Goal: Task Accomplishment & Management: Complete application form

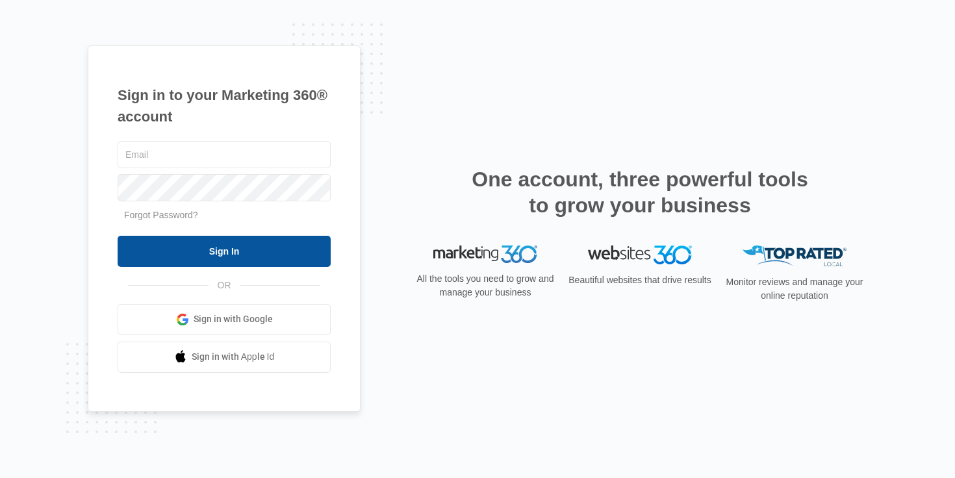
type input "[EMAIL_ADDRESS][DOMAIN_NAME]"
click at [201, 246] on input "Sign In" at bounding box center [224, 251] width 213 height 31
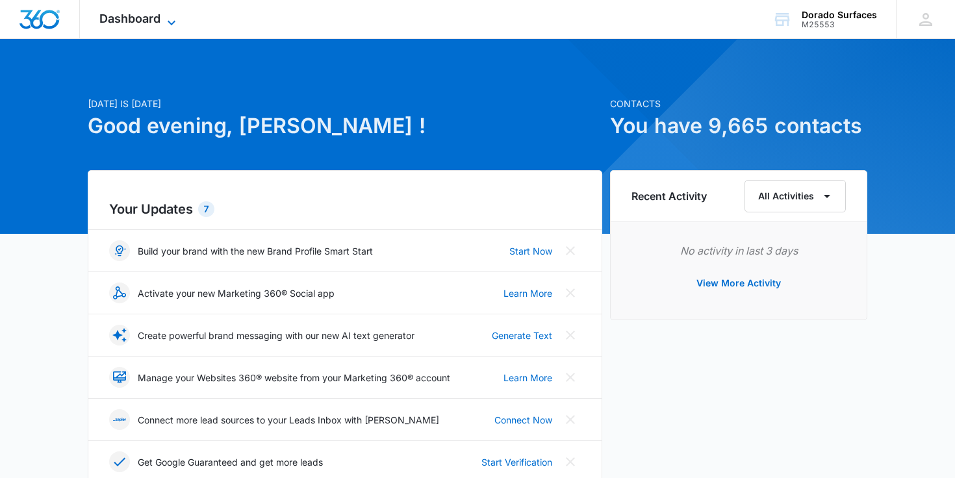
click at [175, 25] on icon at bounding box center [172, 23] width 16 height 16
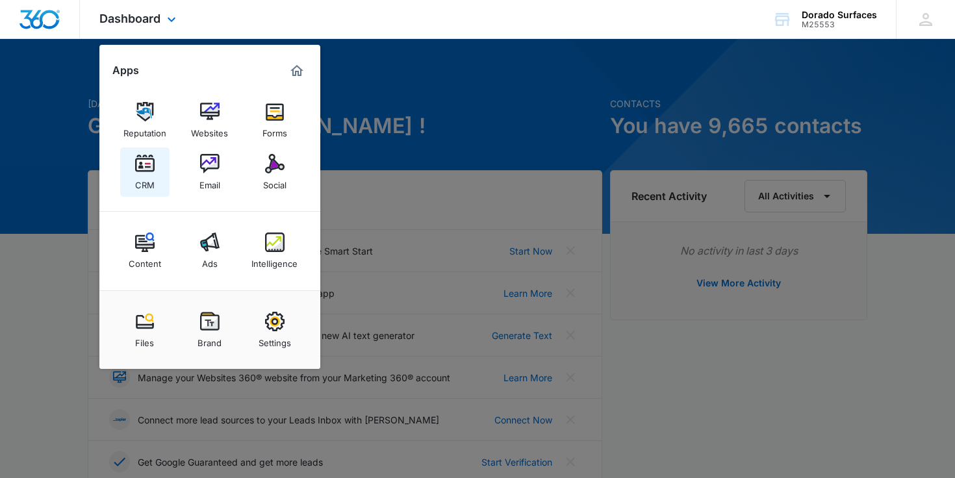
click at [155, 170] on link "CRM" at bounding box center [144, 171] width 49 height 49
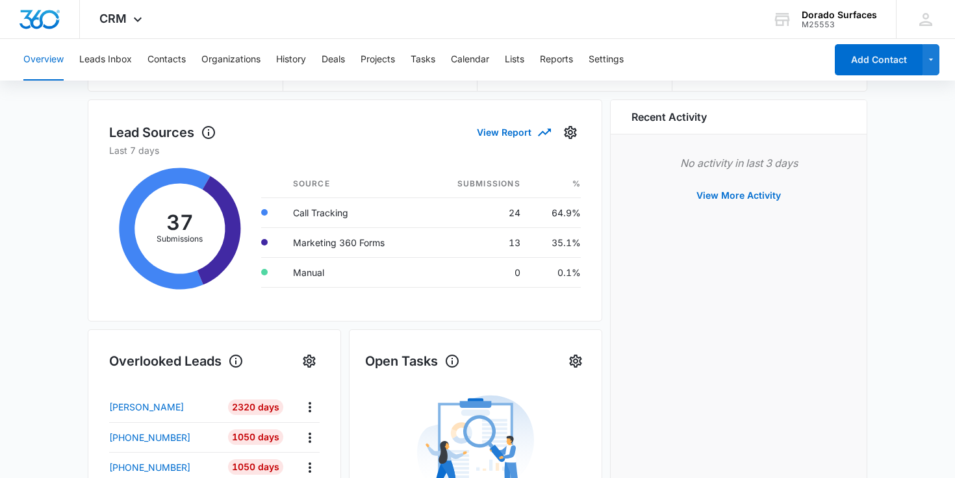
scroll to position [238, 0]
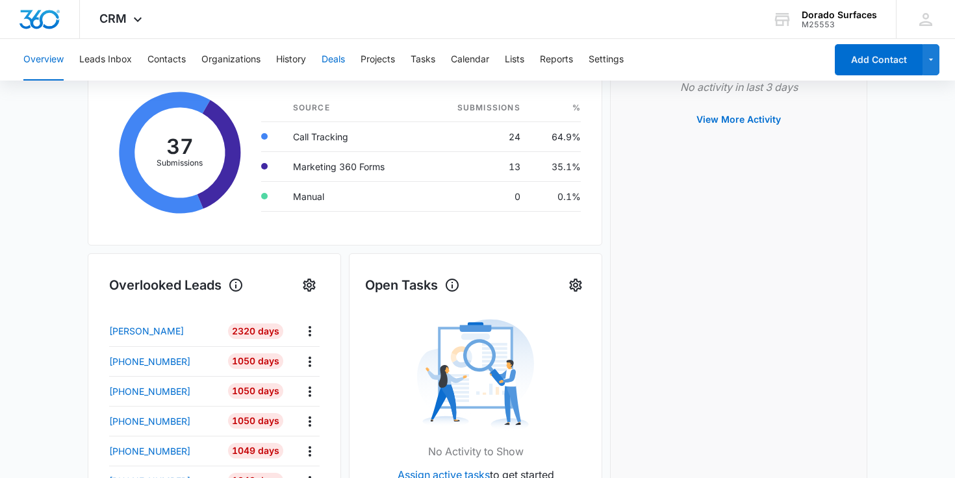
click at [329, 56] on button "Deals" at bounding box center [333, 60] width 23 height 42
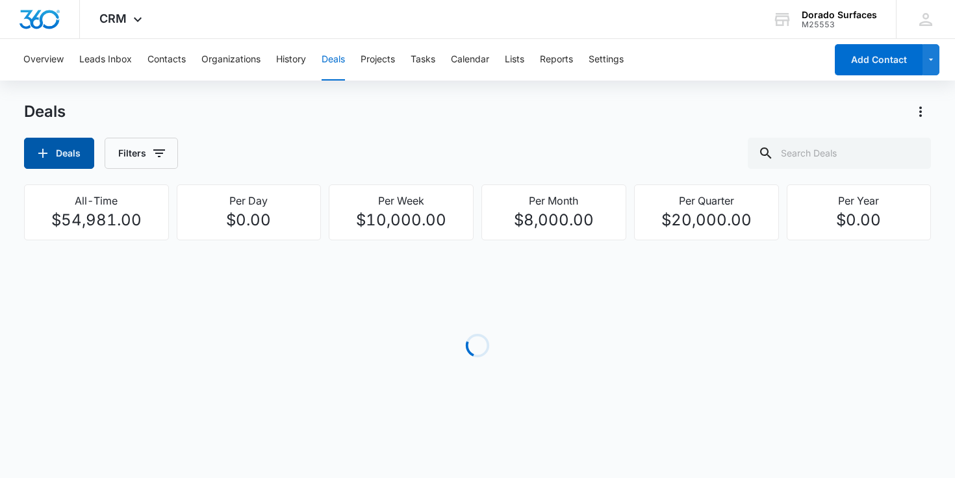
click at [38, 152] on icon "button" at bounding box center [43, 154] width 16 height 16
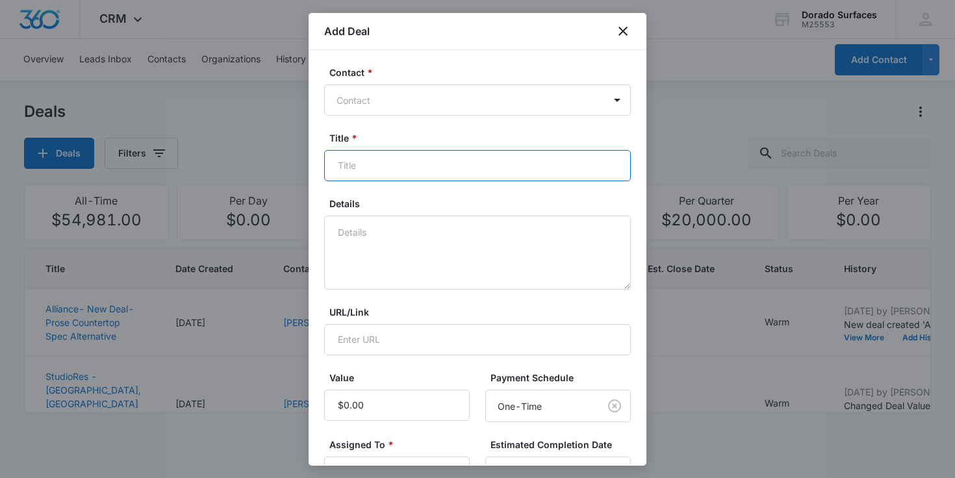
click at [416, 166] on input "Title *" at bounding box center [477, 165] width 307 height 31
paste input "Saddle Ridge Phase II slabs"
type input "Saddle Ridge Phase II slabs"
click at [439, 92] on div at bounding box center [470, 100] width 266 height 16
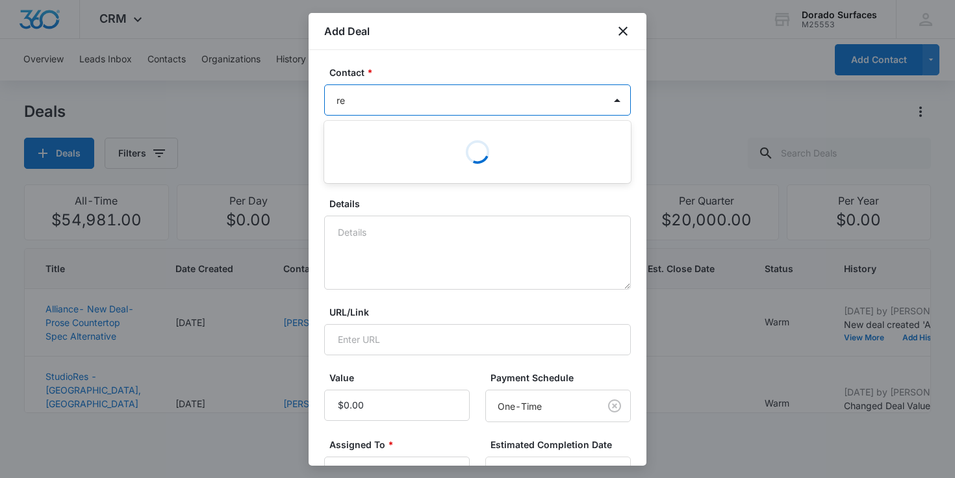
type input "r"
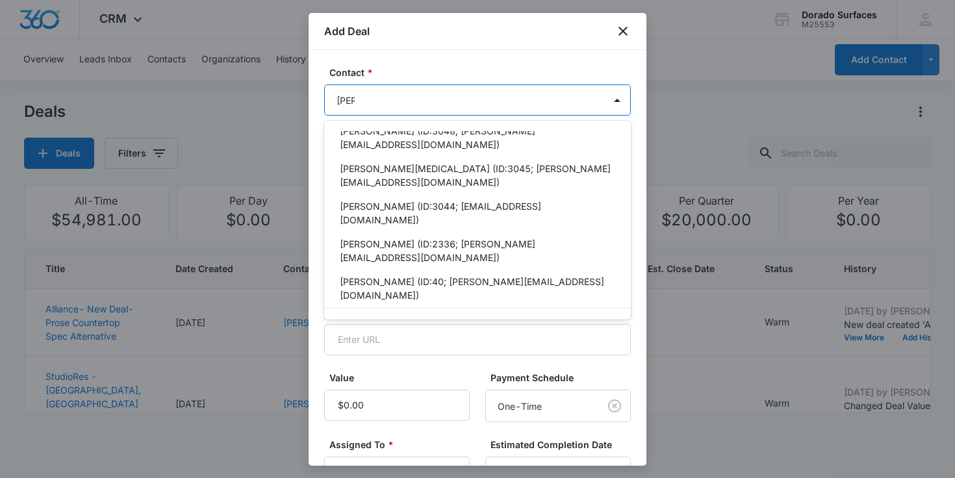
scroll to position [389, 0]
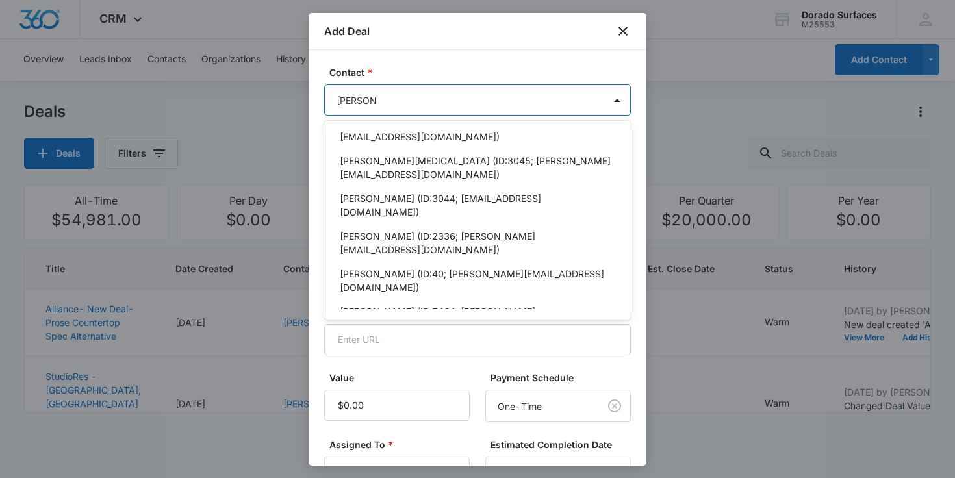
type input "eric mcoy"
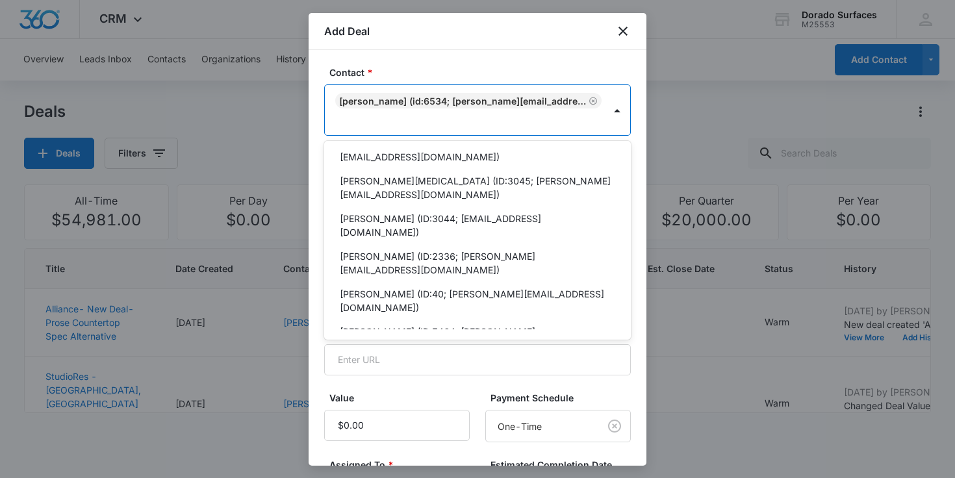
click at [593, 101] on icon "Remove Eric Miller (ID:6534; eric.miller@steadfastliving.com; (303) 935-9441)" at bounding box center [593, 101] width 9 height 10
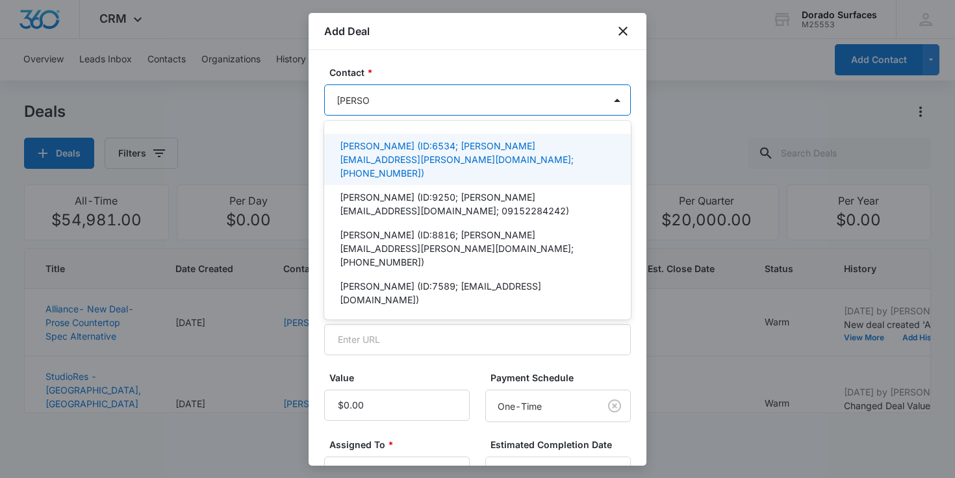
type input "eric mcc"
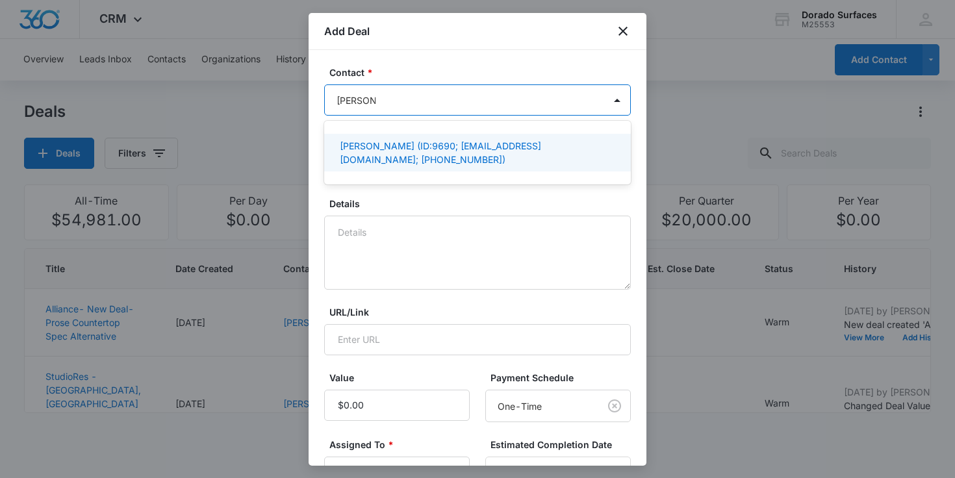
click at [442, 157] on p "Eric McCoy (ID:9690; emccoy@universalstoneinc.com; (720) 878-4254)" at bounding box center [476, 152] width 273 height 27
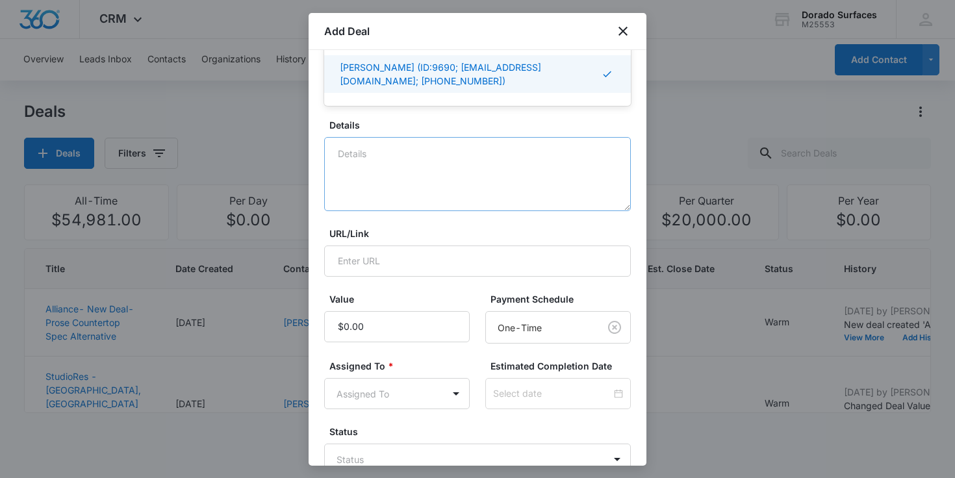
scroll to position [99, 0]
click at [427, 181] on textarea "Details" at bounding box center [477, 173] width 307 height 74
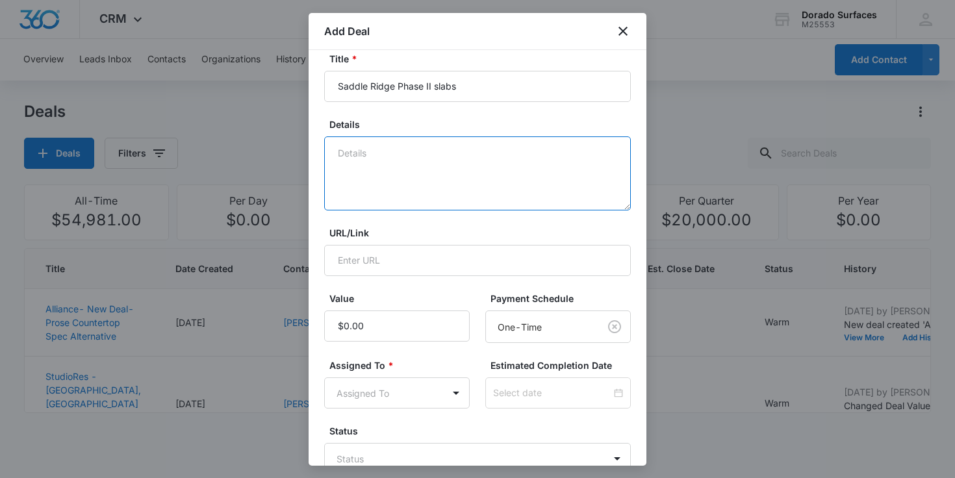
paste textarea "$3 off bundle pricing for full containers"
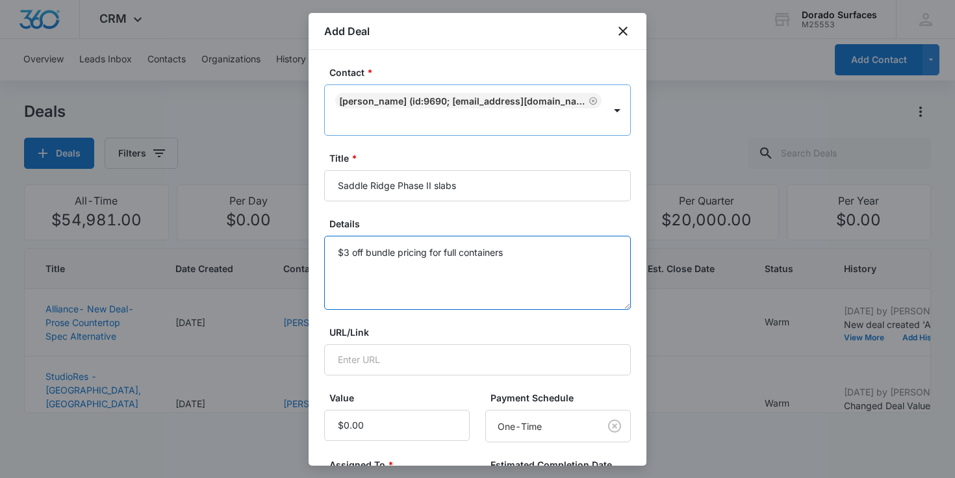
scroll to position [183, 0]
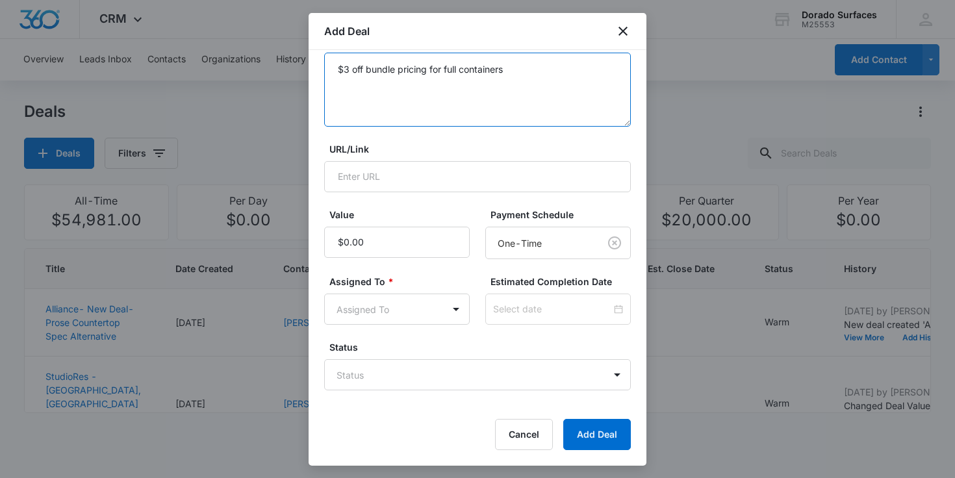
type textarea "$3 off bundle pricing for full containers"
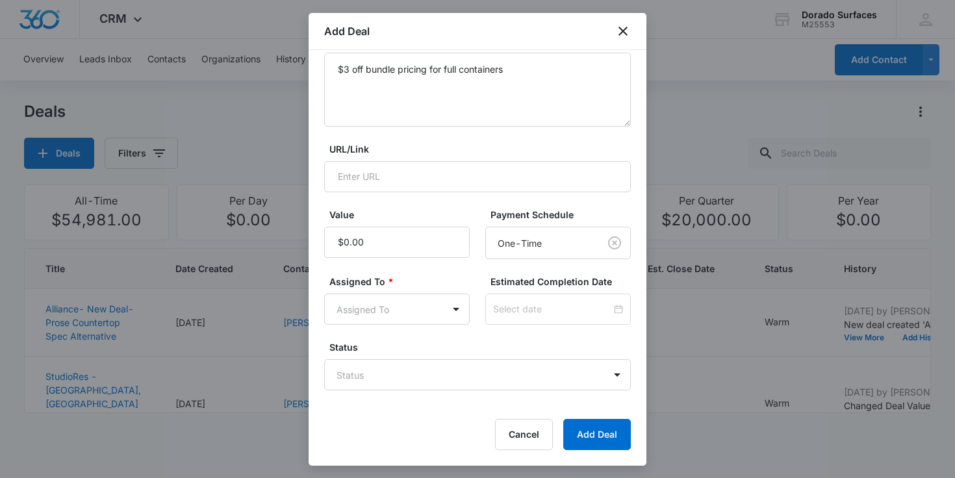
click at [417, 327] on form "Contact * Eric McCoy (ID:9690; emccoy@universalstoneinc.com; (720) 878-4254) Ti…" at bounding box center [477, 166] width 307 height 568
click at [423, 313] on body "CRM Apps Reputation Websites Forms CRM Email Social Content Ads Intelligence Fi…" at bounding box center [477, 239] width 955 height 478
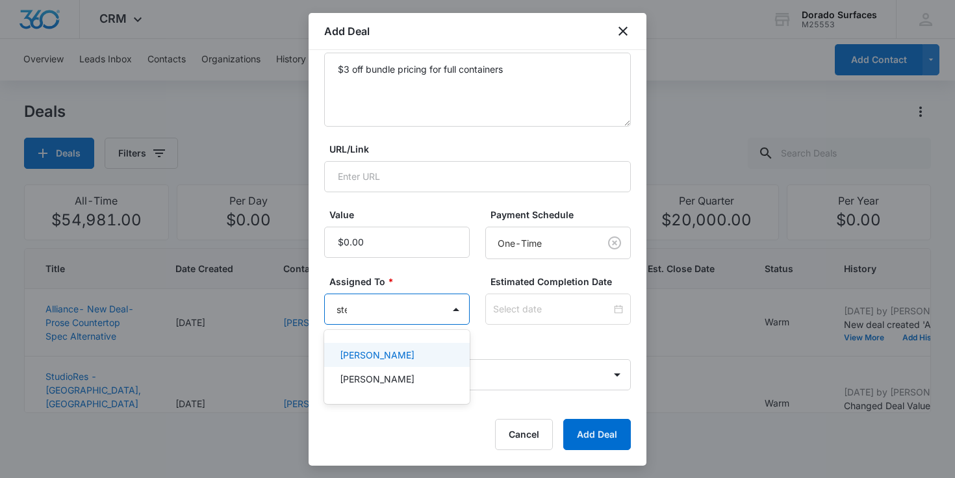
type input "[PERSON_NAME]"
click at [406, 349] on div "[PERSON_NAME]" at bounding box center [396, 355] width 112 height 14
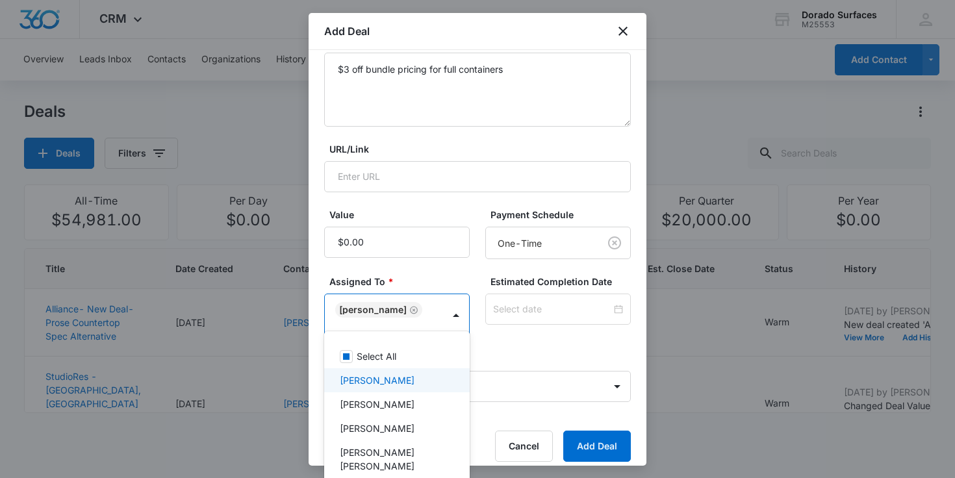
click at [588, 424] on div at bounding box center [477, 239] width 955 height 478
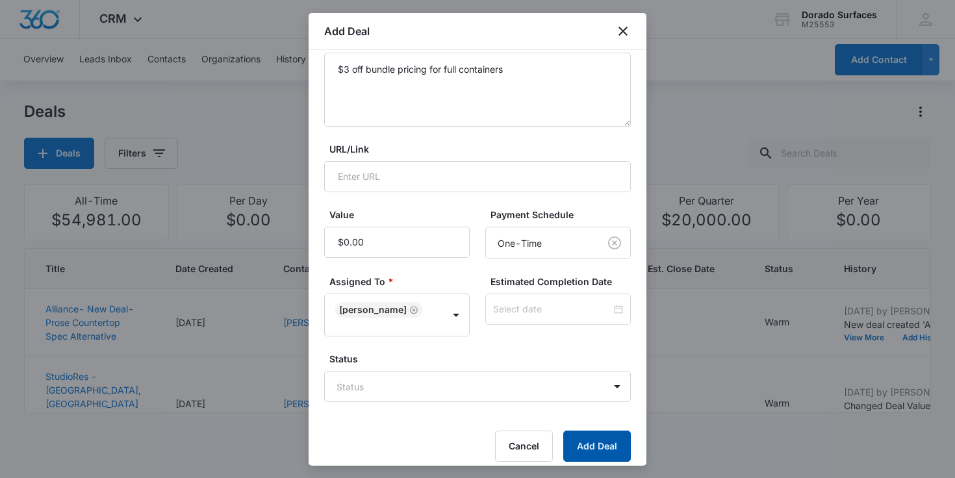
click at [599, 434] on button "Add Deal" at bounding box center [597, 446] width 68 height 31
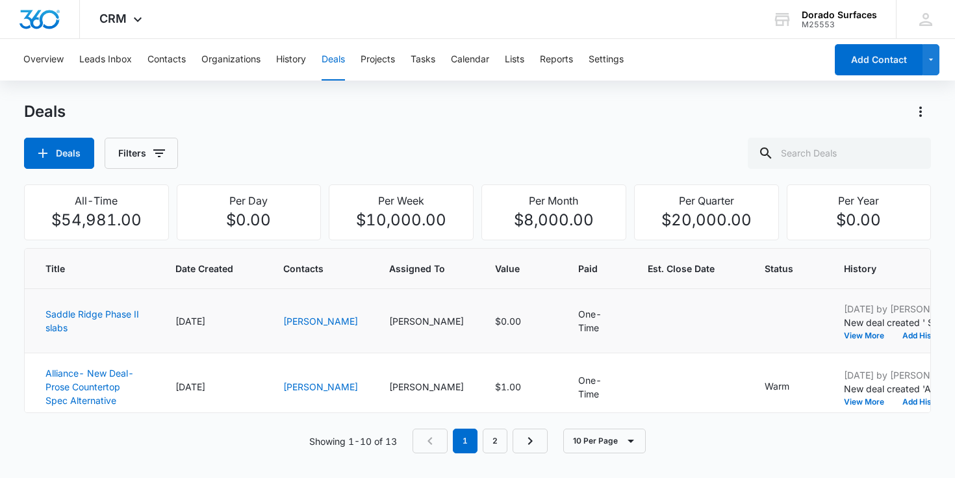
click at [632, 306] on td at bounding box center [690, 321] width 117 height 64
click at [479, 308] on td "$0.00" at bounding box center [520, 321] width 83 height 64
click at [63, 333] on link "Saddle Ridge Phase II slabs" at bounding box center [92, 321] width 94 height 25
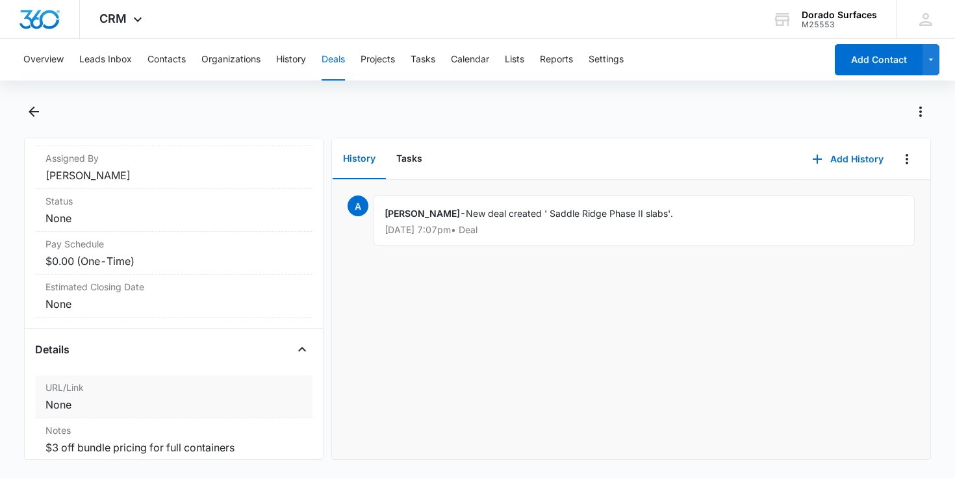
scroll to position [203, 0]
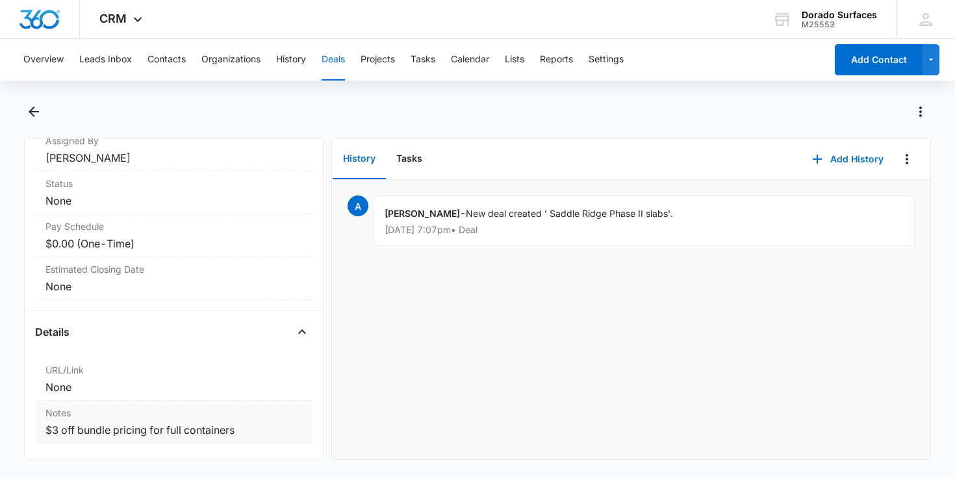
click at [199, 428] on dd "$3 off bundle pricing for full containers" at bounding box center [173, 430] width 257 height 16
click at [250, 429] on dd "$3 off bundle pricing for full containers" at bounding box center [173, 430] width 257 height 16
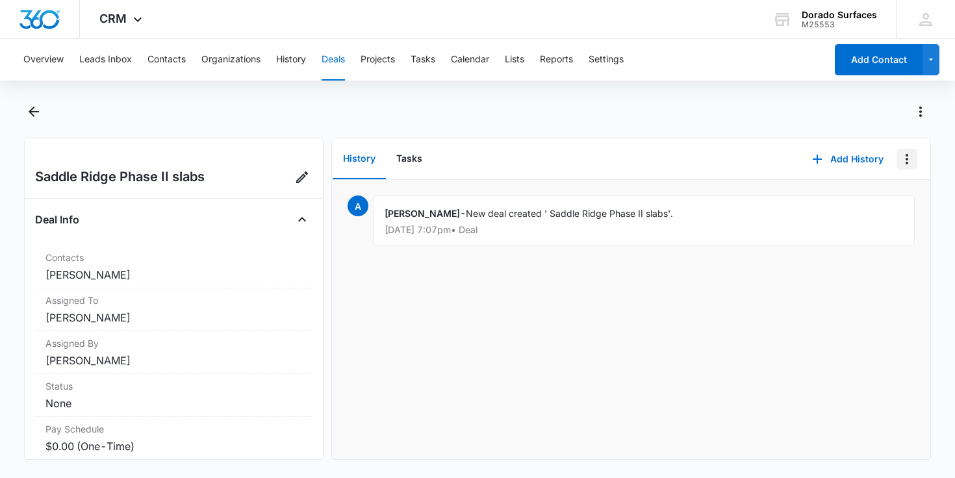
click at [908, 149] on button "Overflow Menu" at bounding box center [907, 159] width 21 height 21
click at [919, 116] on icon "Actions" at bounding box center [921, 112] width 16 height 16
click at [310, 173] on icon "Edit Deal" at bounding box center [302, 178] width 16 height 16
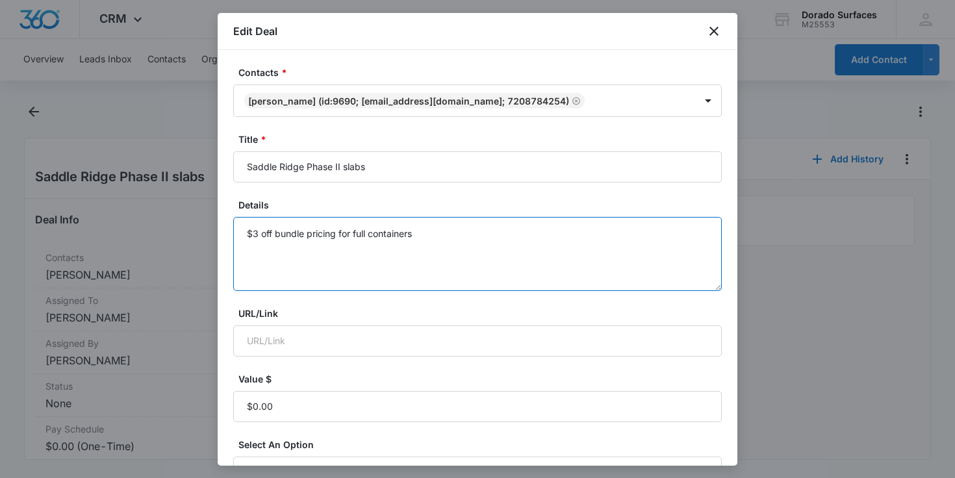
click at [450, 246] on textarea "$3 off bundle pricing for full containers" at bounding box center [477, 254] width 489 height 74
paste textarea "we have room to store about 4 containers worth of material so we would need to …"
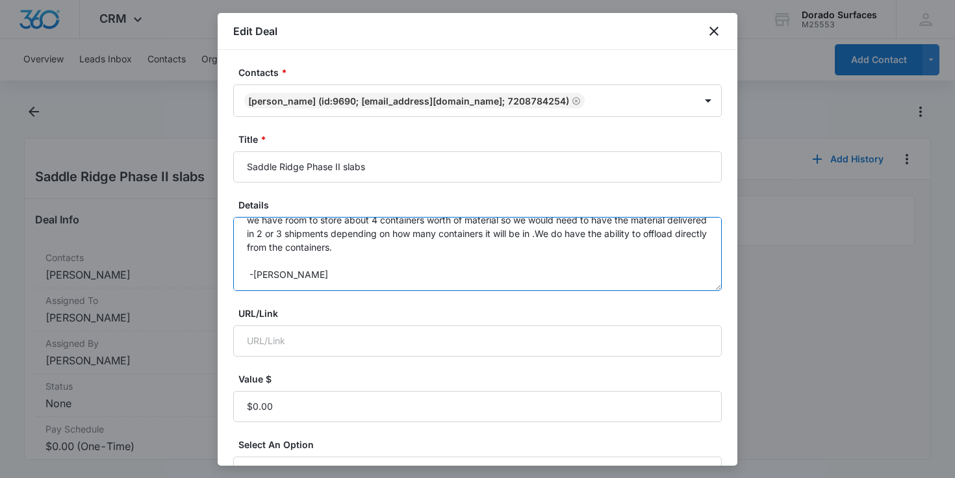
scroll to position [284, 0]
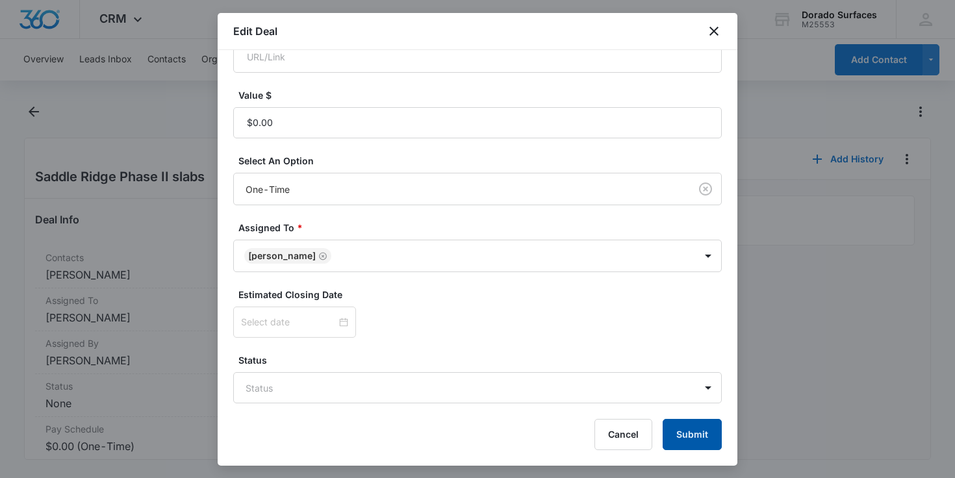
type textarea "$3 off bundle pricing for full containers we have room to store about 4 contain…"
click at [711, 429] on button "Submit" at bounding box center [692, 434] width 59 height 31
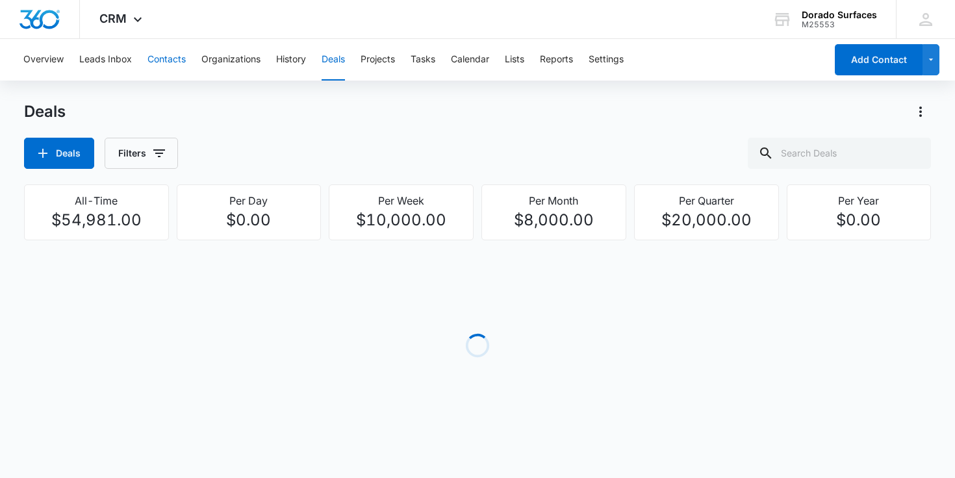
click at [177, 66] on button "Contacts" at bounding box center [166, 60] width 38 height 42
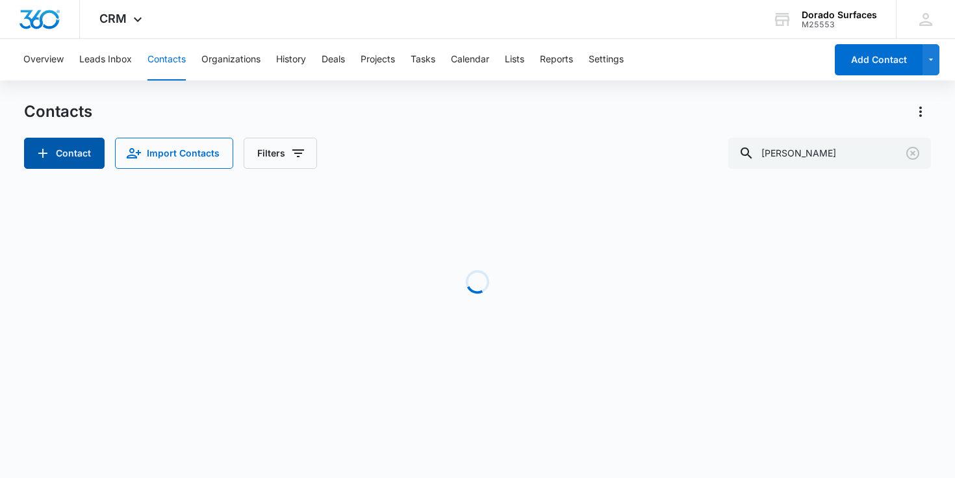
click at [75, 163] on button "Contact" at bounding box center [64, 153] width 81 height 31
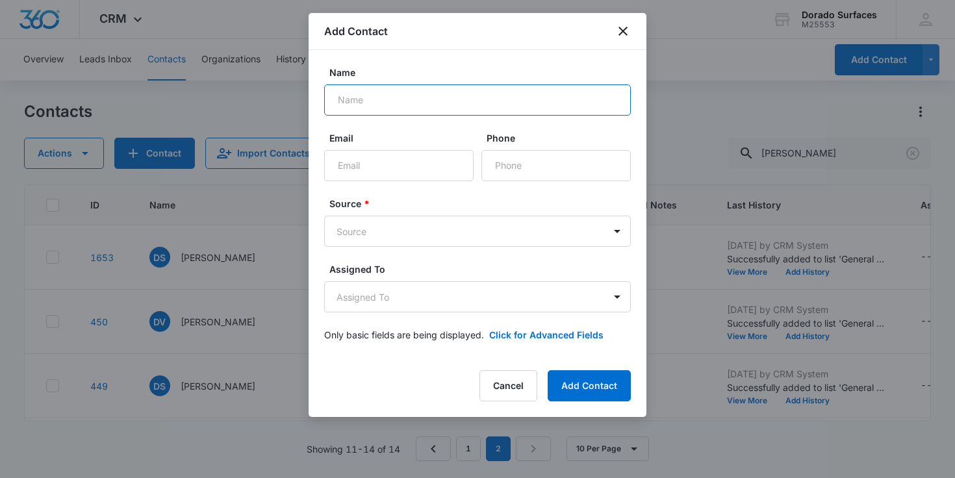
click at [444, 96] on input "Name" at bounding box center [477, 99] width 307 height 31
click at [371, 107] on input "Eric Mcoy" at bounding box center [477, 99] width 307 height 31
type input "Eric McCoy"
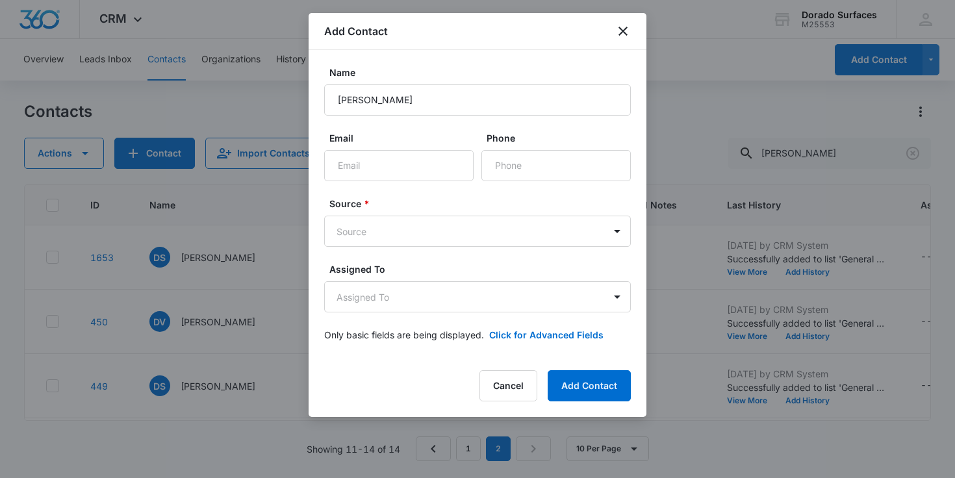
click at [366, 149] on div "Email" at bounding box center [398, 156] width 149 height 50
click at [366, 162] on input "Email" at bounding box center [398, 165] width 149 height 31
paste input "emccoy@universalstoneinc.com"
type input "emccoy@universalstoneinc.com"
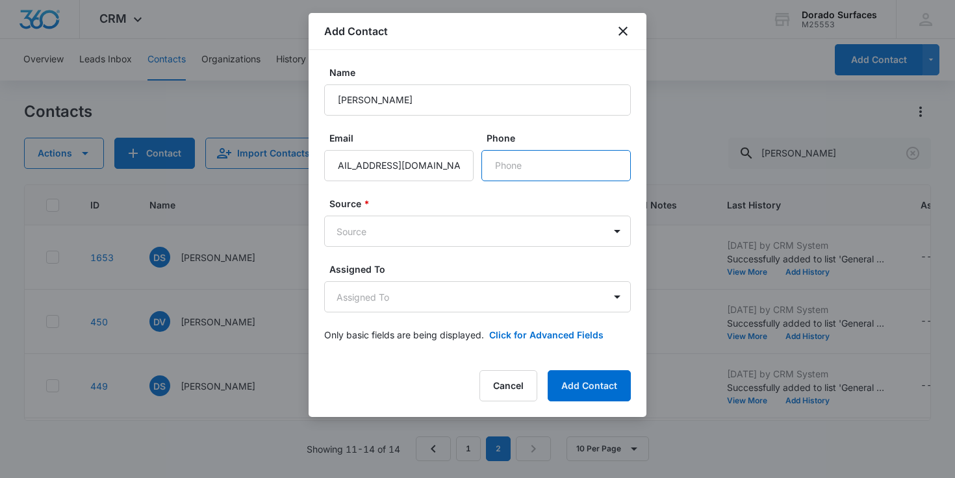
click at [550, 163] on input "Phone" at bounding box center [555, 165] width 149 height 31
paste input "(720) 878-4254"
type input "(720) 878-4254"
click at [490, 224] on body "CRM Apps Reputation Websites Forms CRM Email Social Content Ads Intelligence Fi…" at bounding box center [477, 239] width 955 height 478
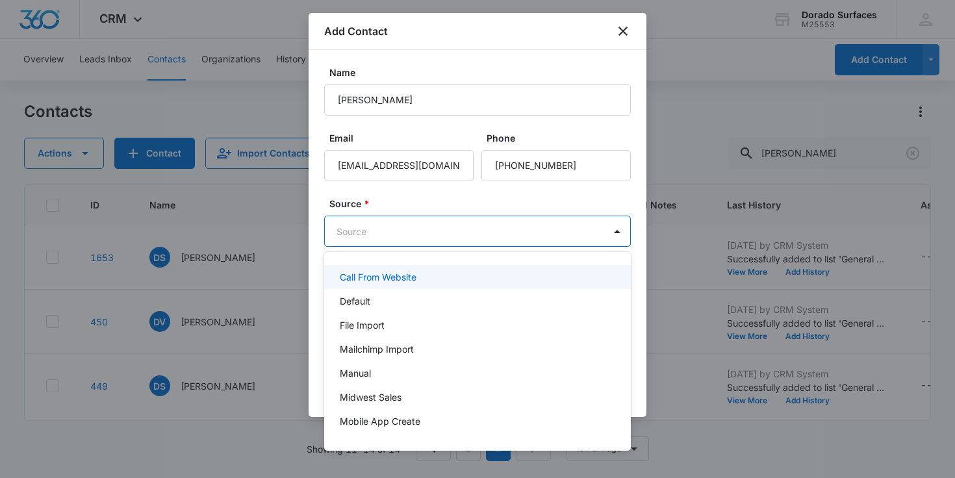
click at [469, 223] on body "CRM Apps Reputation Websites Forms CRM Email Social Content Ads Intelligence Fi…" at bounding box center [477, 239] width 955 height 478
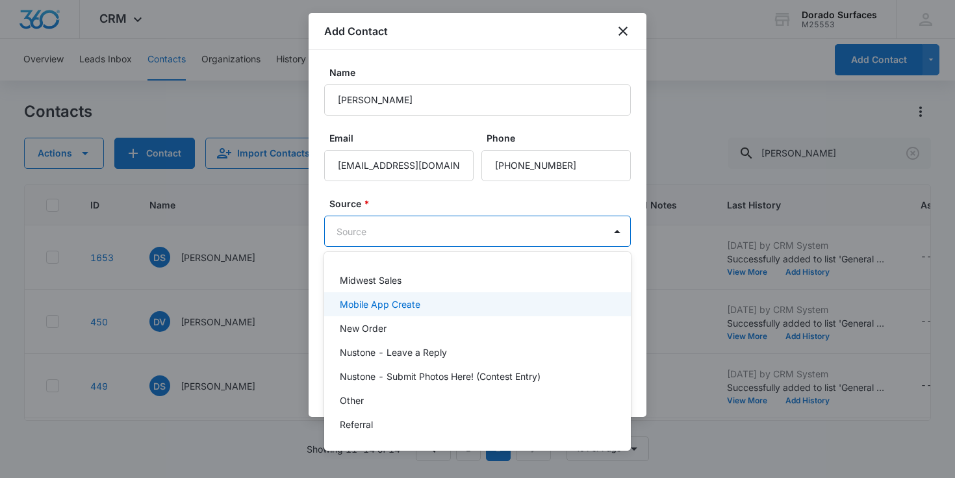
scroll to position [164, 0]
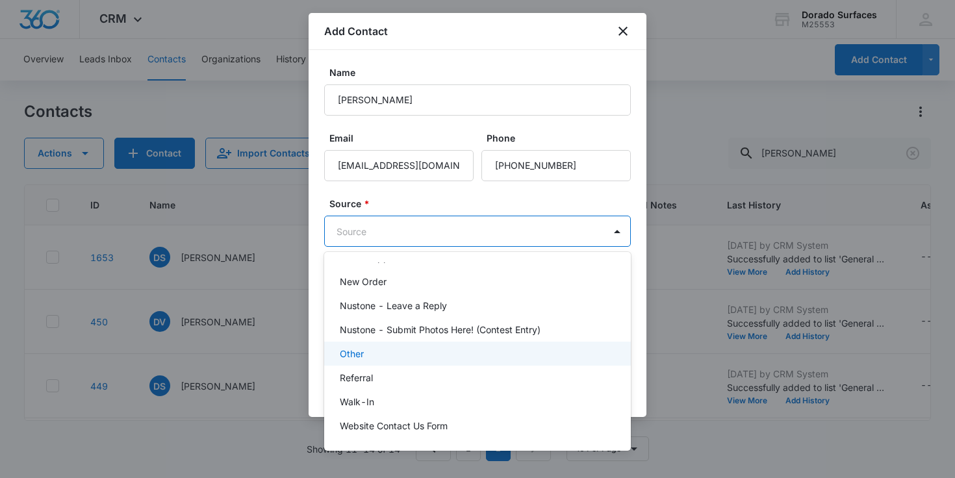
click at [422, 351] on div "Other" at bounding box center [476, 354] width 273 height 14
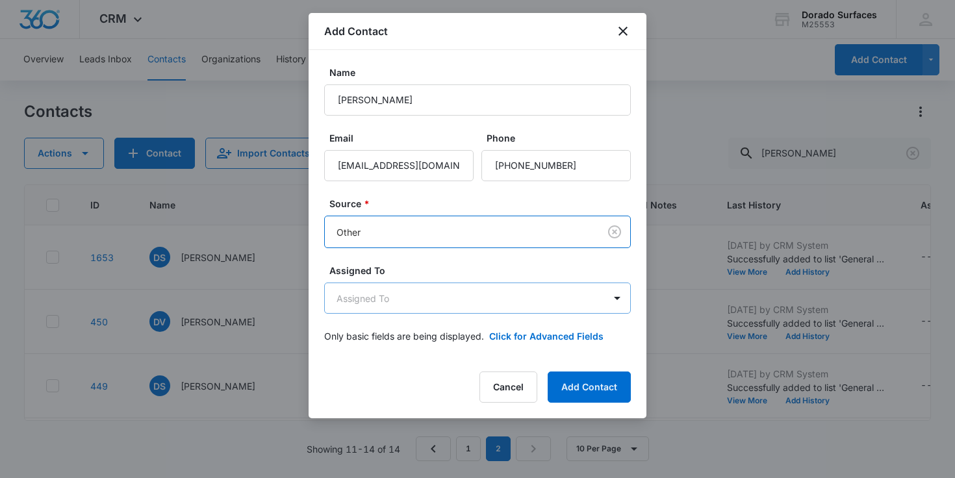
click at [463, 294] on body "CRM Apps Reputation Websites Forms CRM Email Social Content Ads Intelligence Fi…" at bounding box center [477, 239] width 955 height 478
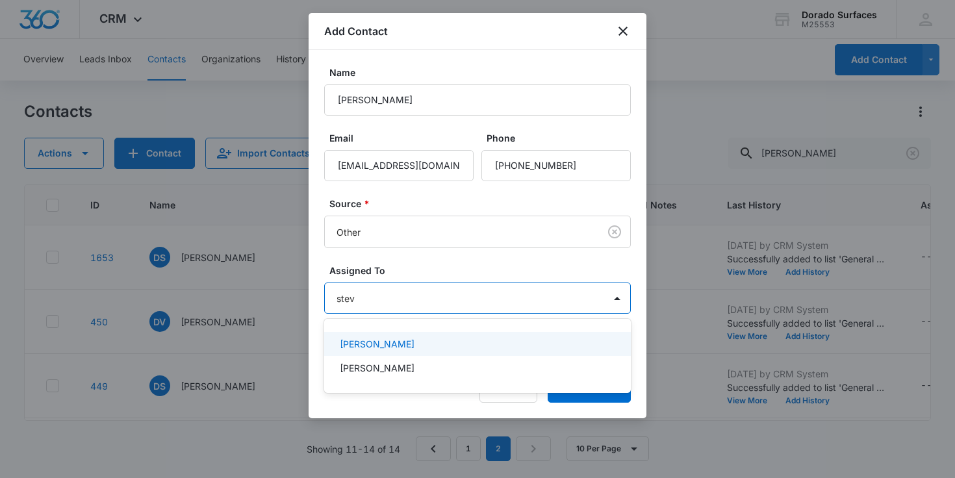
type input "steve"
click at [411, 344] on div "Steven Chavez" at bounding box center [476, 344] width 273 height 14
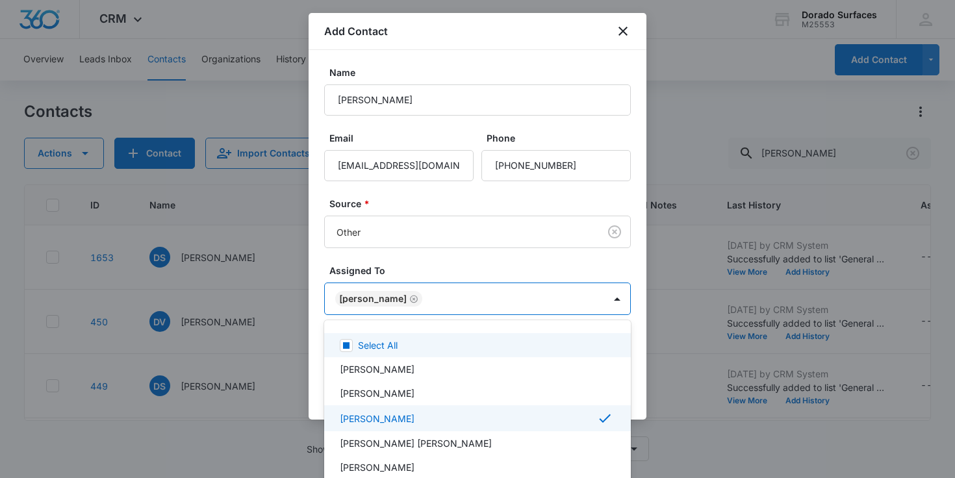
click at [522, 258] on div at bounding box center [477, 239] width 955 height 478
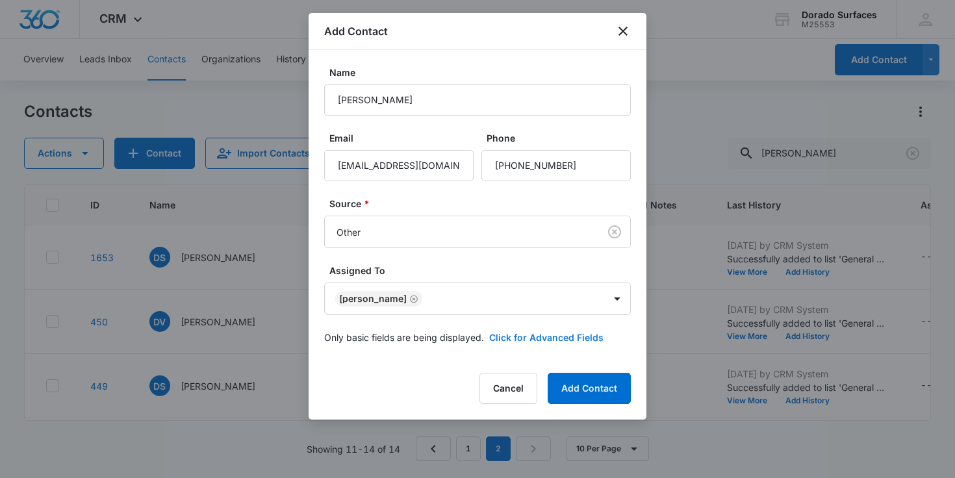
click at [581, 338] on button "Click for Advanced Fields" at bounding box center [546, 338] width 114 height 14
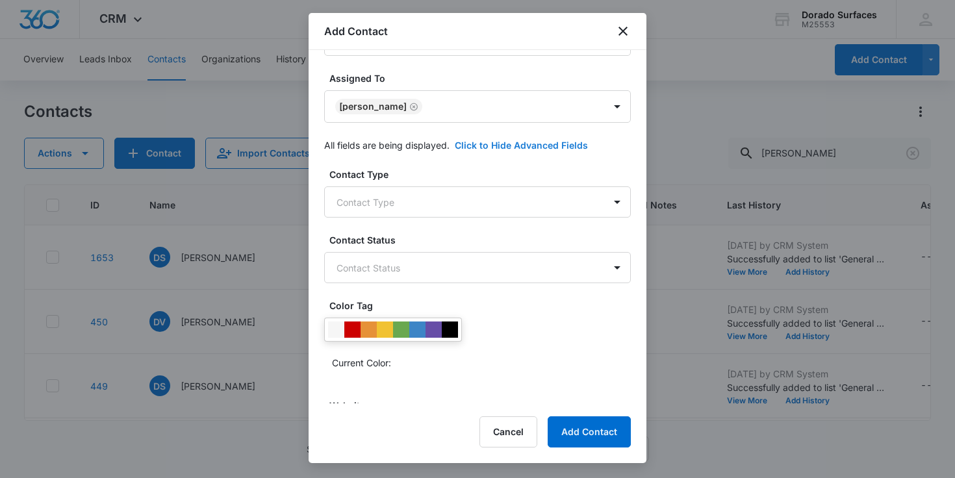
scroll to position [214, 0]
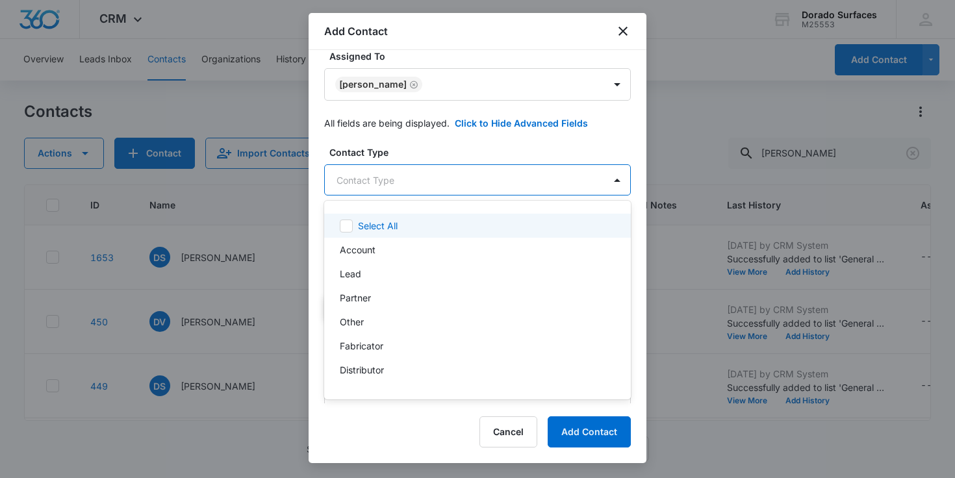
click at [479, 168] on body "CRM Apps Reputation Websites Forms CRM Email Social Content Ads Intelligence Fi…" at bounding box center [477, 239] width 955 height 478
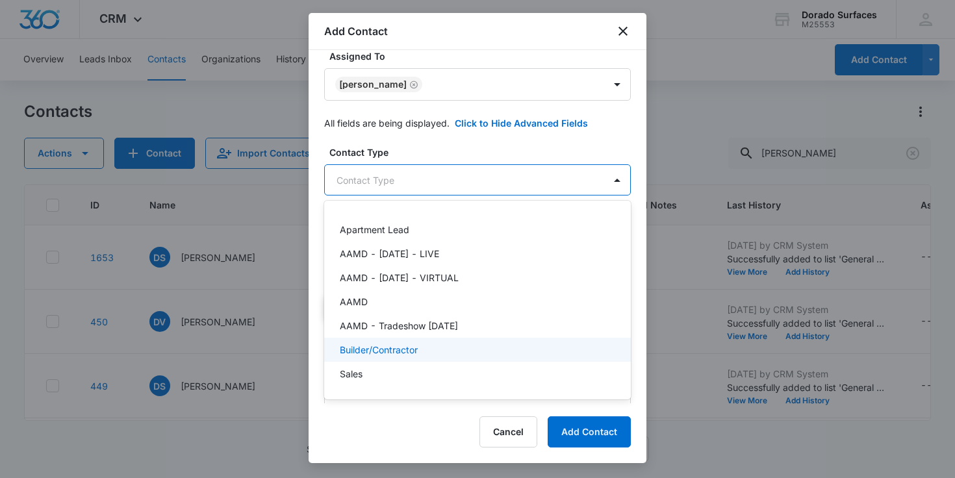
scroll to position [380, 0]
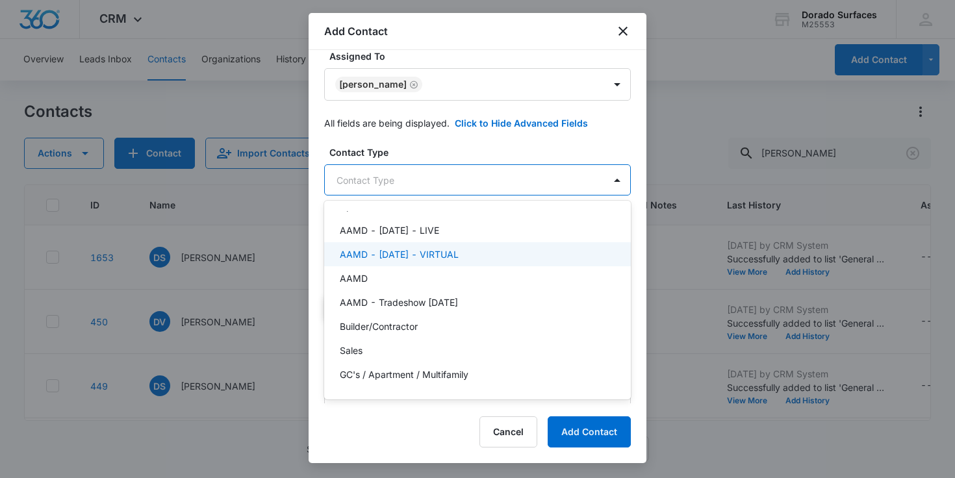
click at [482, 152] on div at bounding box center [477, 239] width 955 height 478
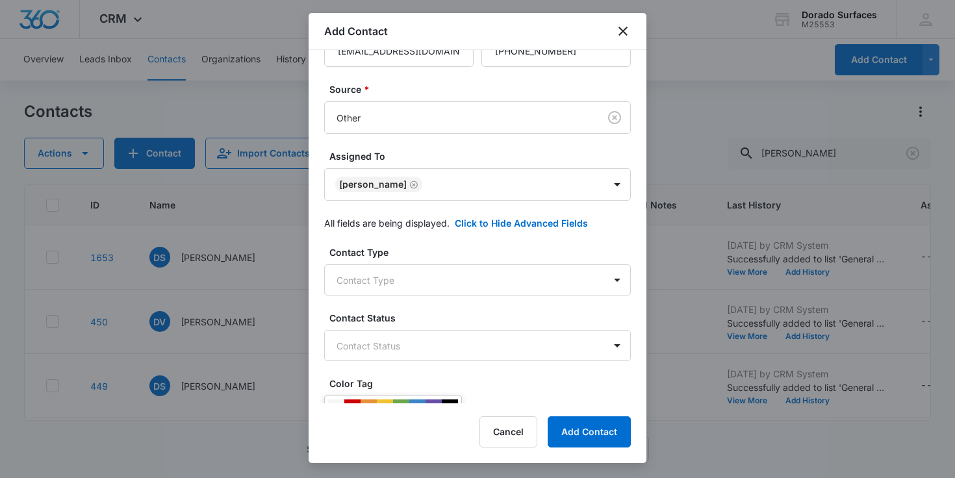
scroll to position [0, 0]
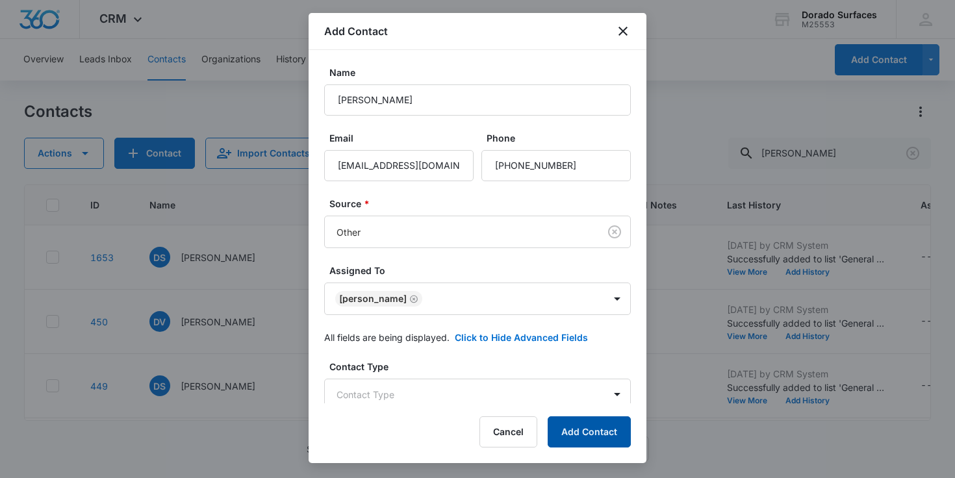
click at [606, 435] on button "Add Contact" at bounding box center [589, 431] width 83 height 31
